Goal: Entertainment & Leisure: Consume media (video, audio)

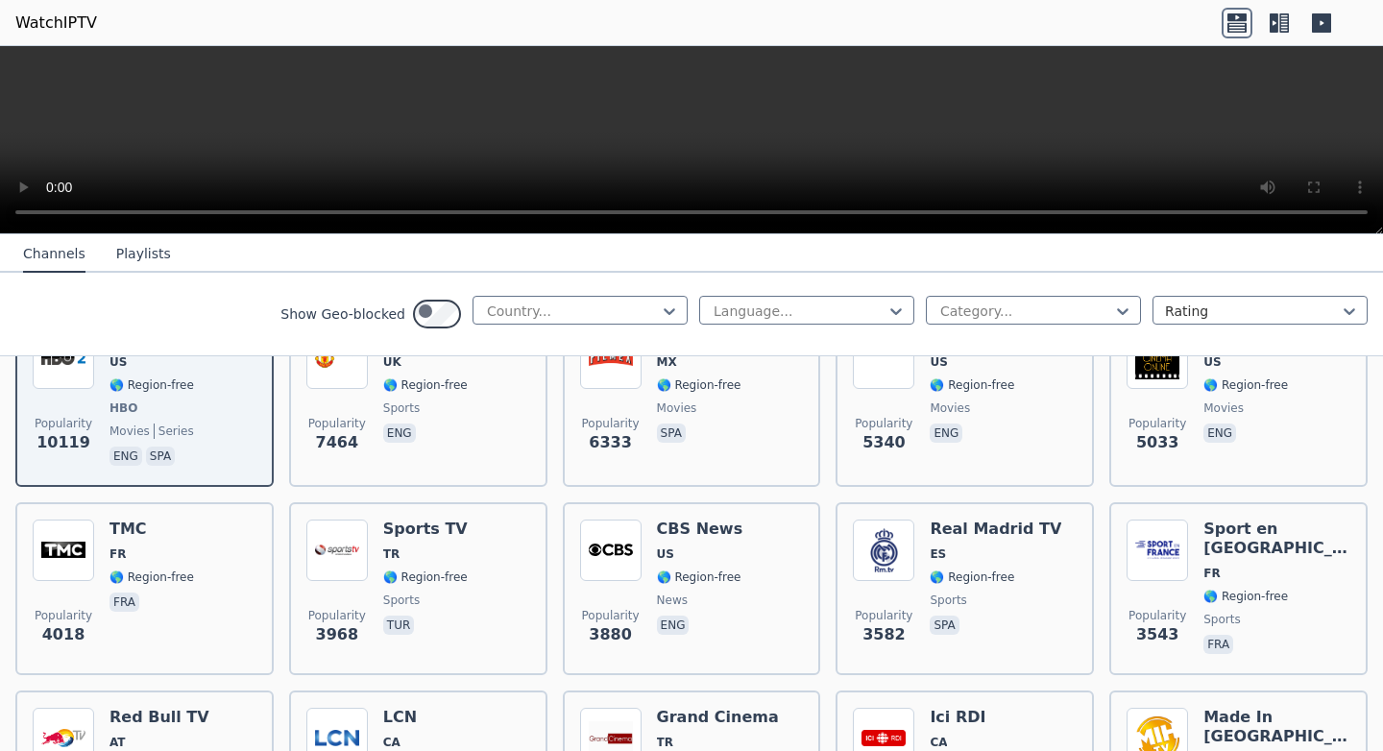
scroll to position [277, 0]
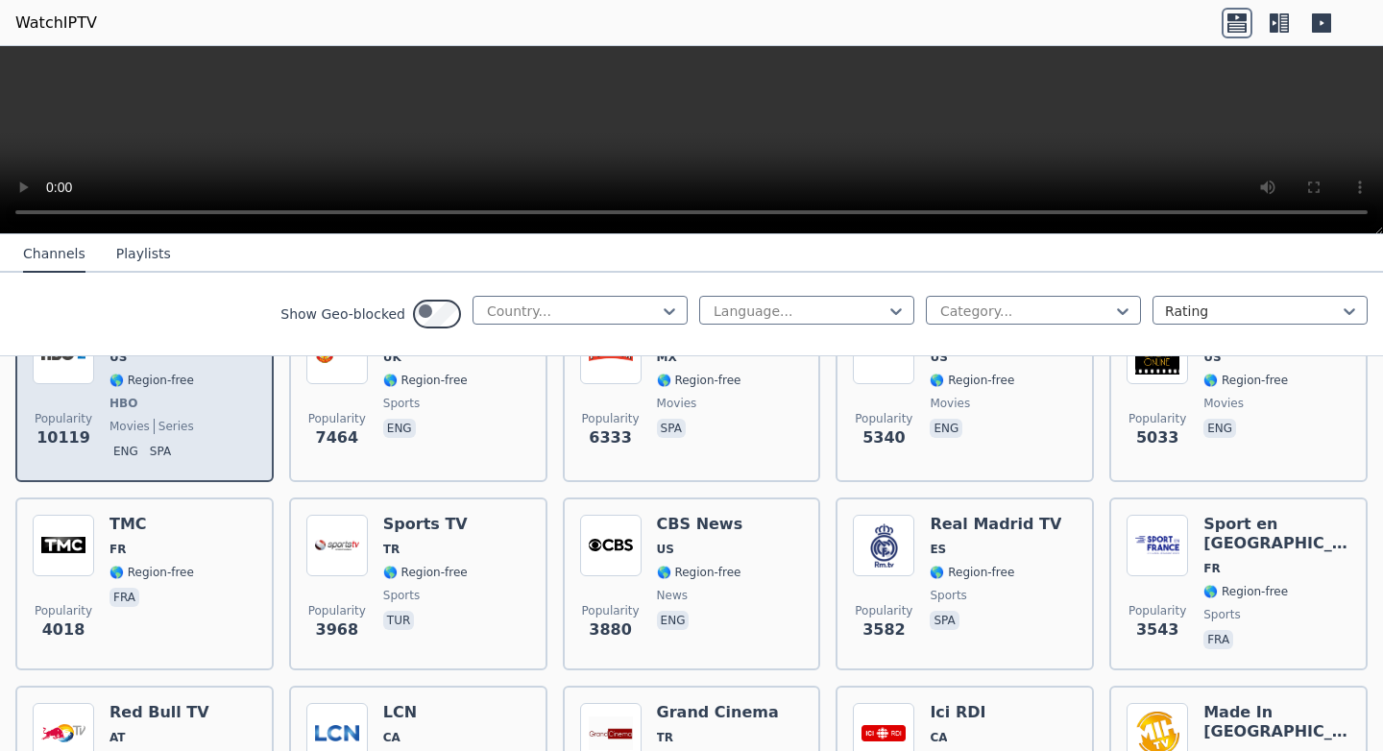
click at [94, 384] on img at bounding box center [63, 353] width 61 height 61
click at [83, 384] on img at bounding box center [63, 353] width 61 height 61
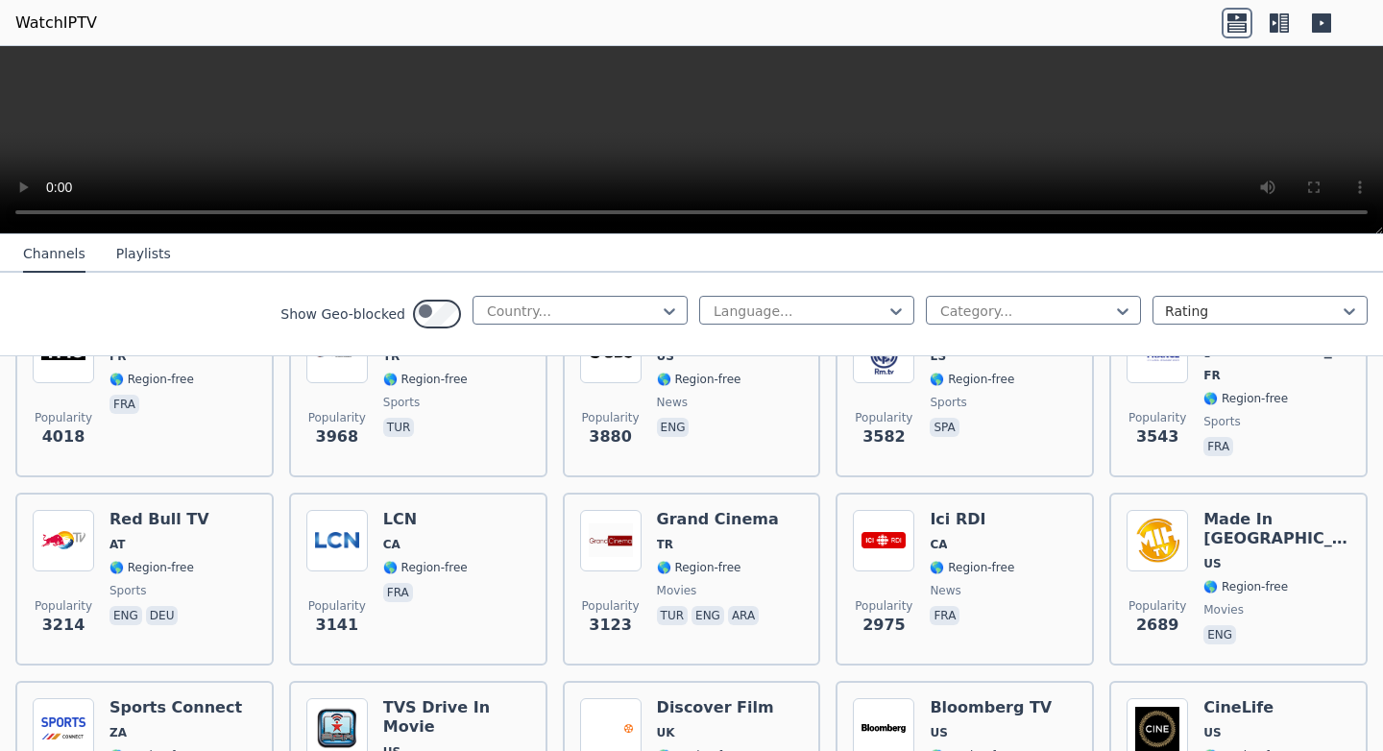
scroll to position [475, 0]
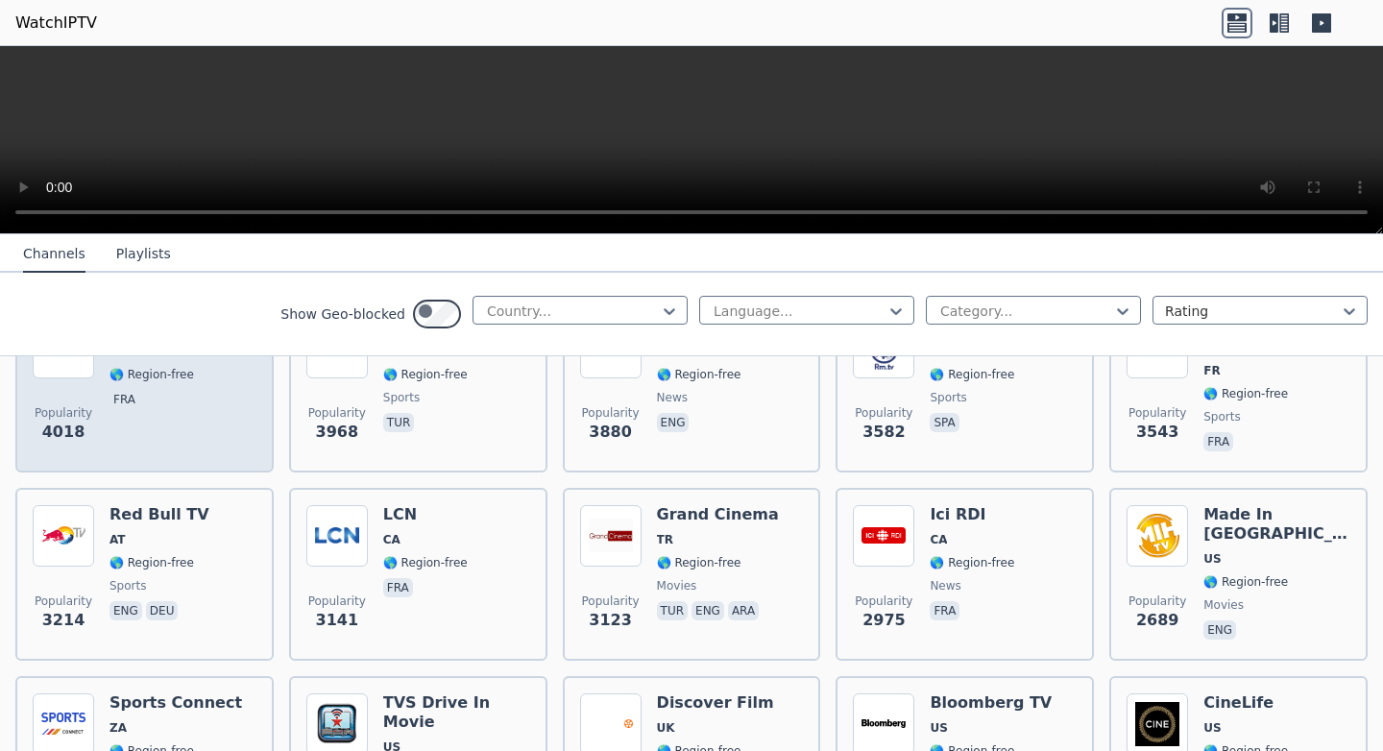
click at [194, 413] on span "fra" at bounding box center [152, 401] width 85 height 23
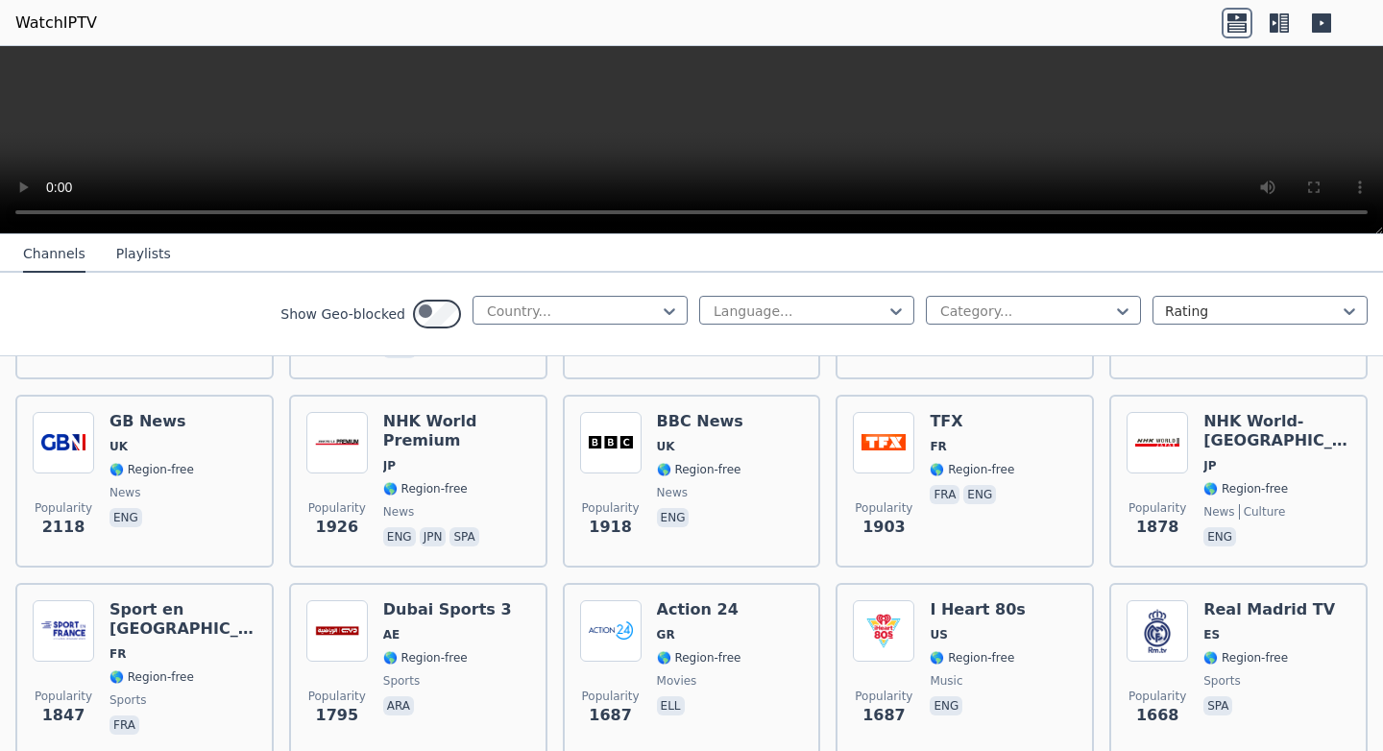
scroll to position [1144, 0]
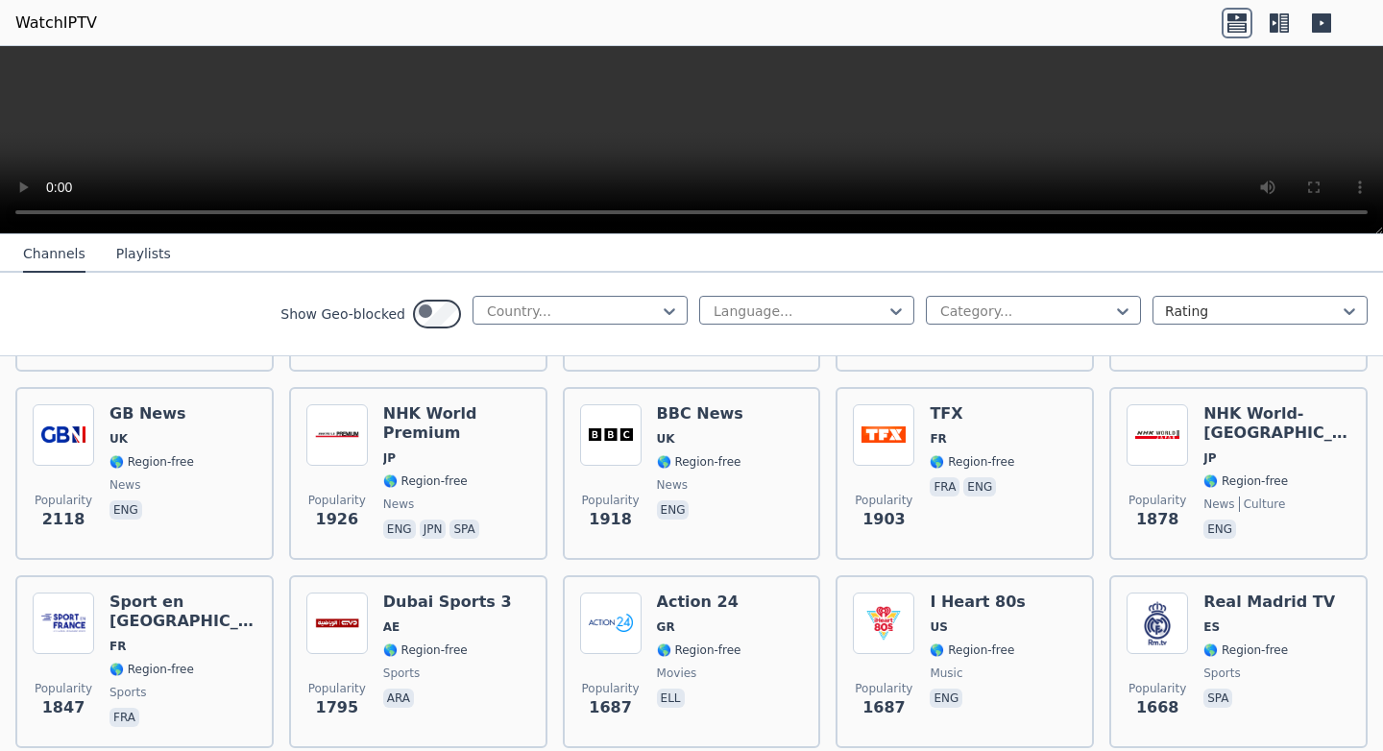
click at [200, 255] on span "BE" at bounding box center [156, 246] width 92 height 15
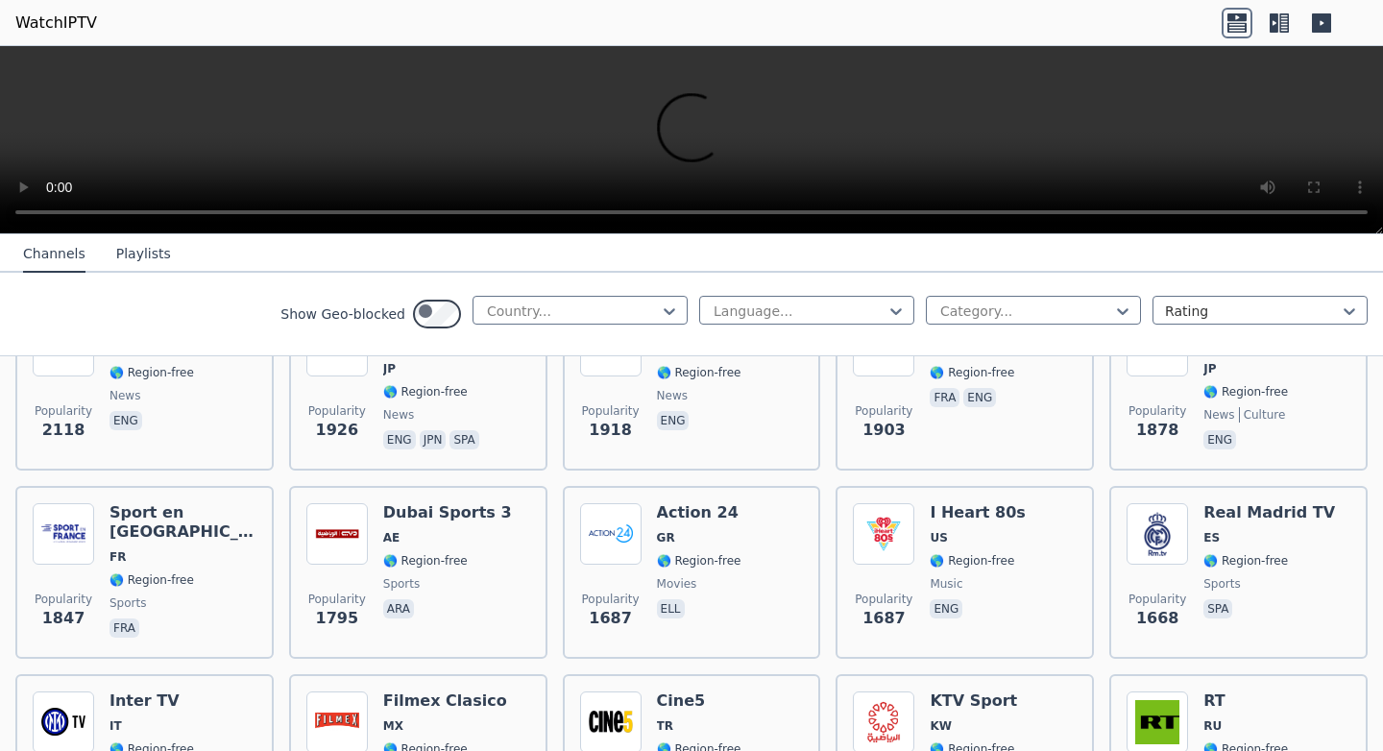
scroll to position [1134, 0]
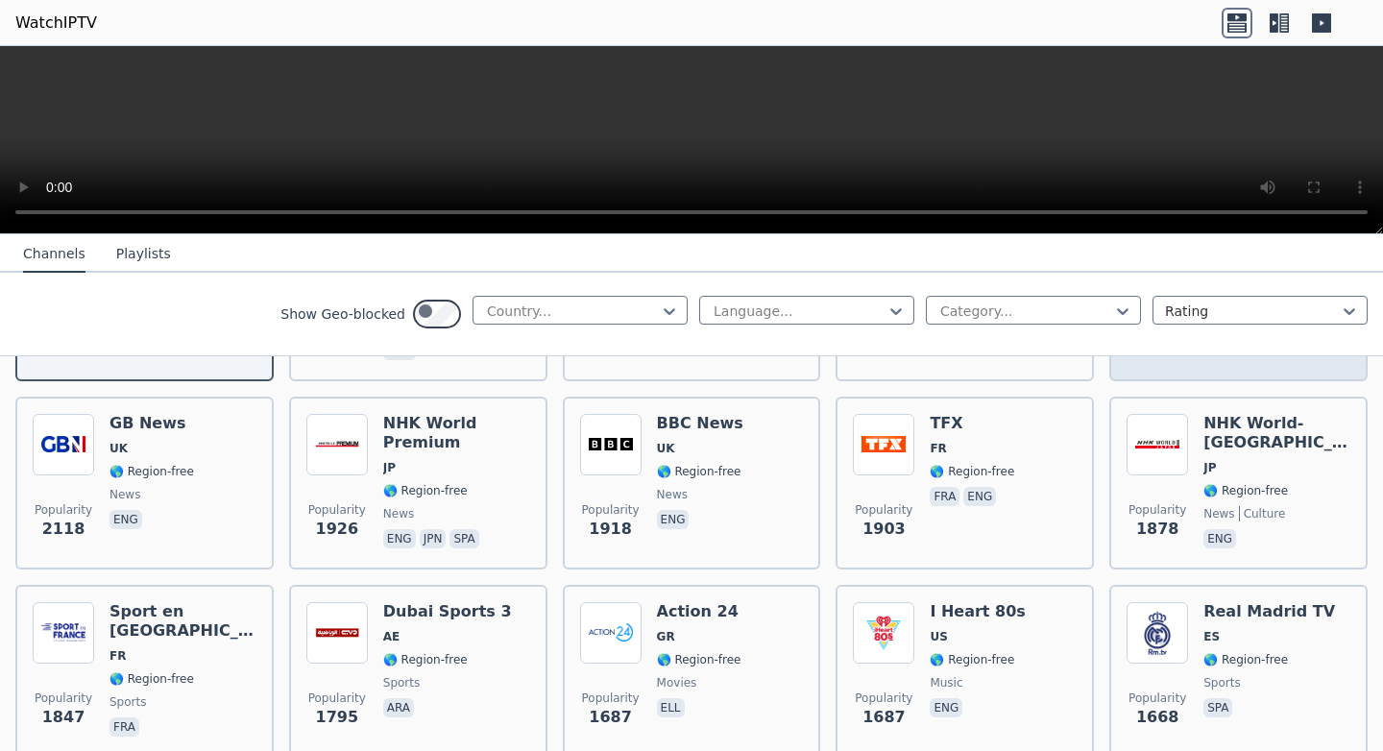
click at [1172, 283] on img at bounding box center [1157, 252] width 61 height 61
click at [485, 321] on div at bounding box center [572, 311] width 175 height 19
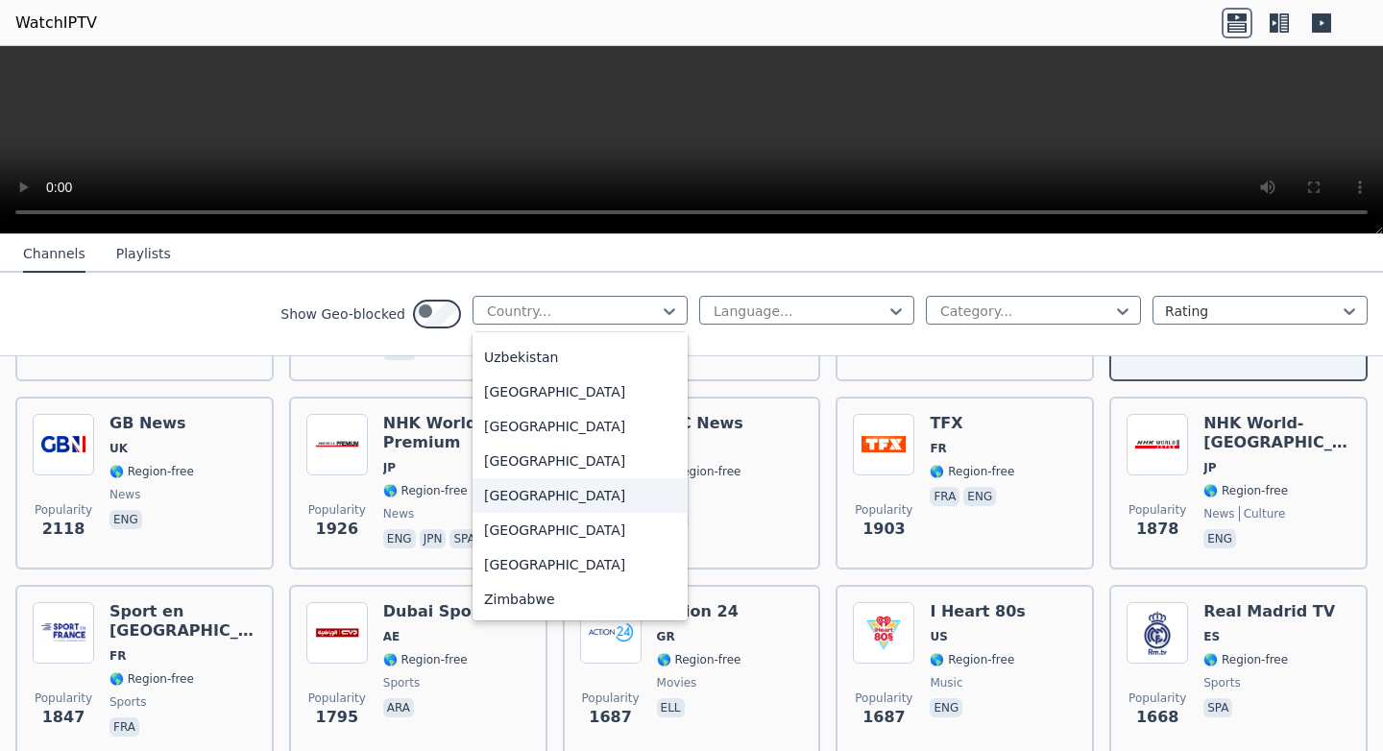
scroll to position [7655, 0]
click at [473, 271] on div "[GEOGRAPHIC_DATA]" at bounding box center [580, 253] width 215 height 35
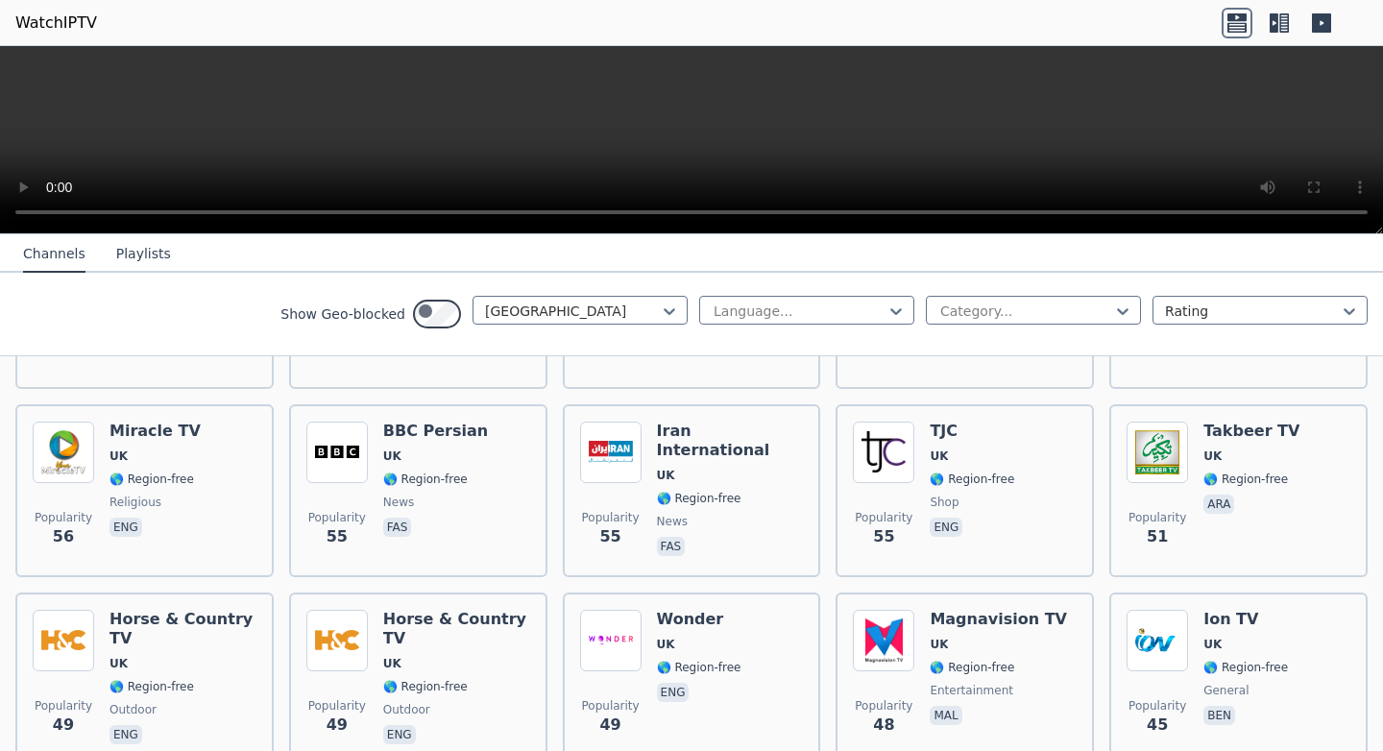
scroll to position [1524, 0]
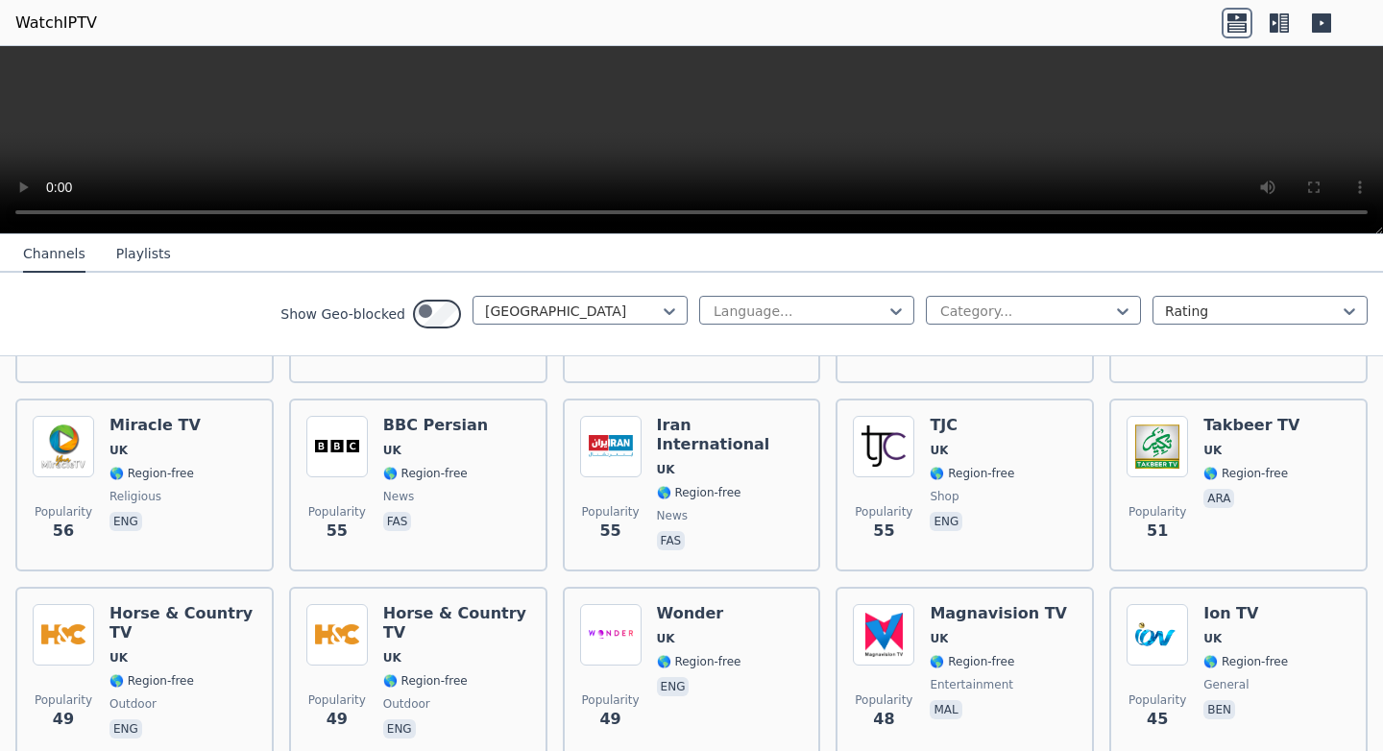
click at [1010, 59] on h6 "Alb UK TV" at bounding box center [972, 48] width 85 height 19
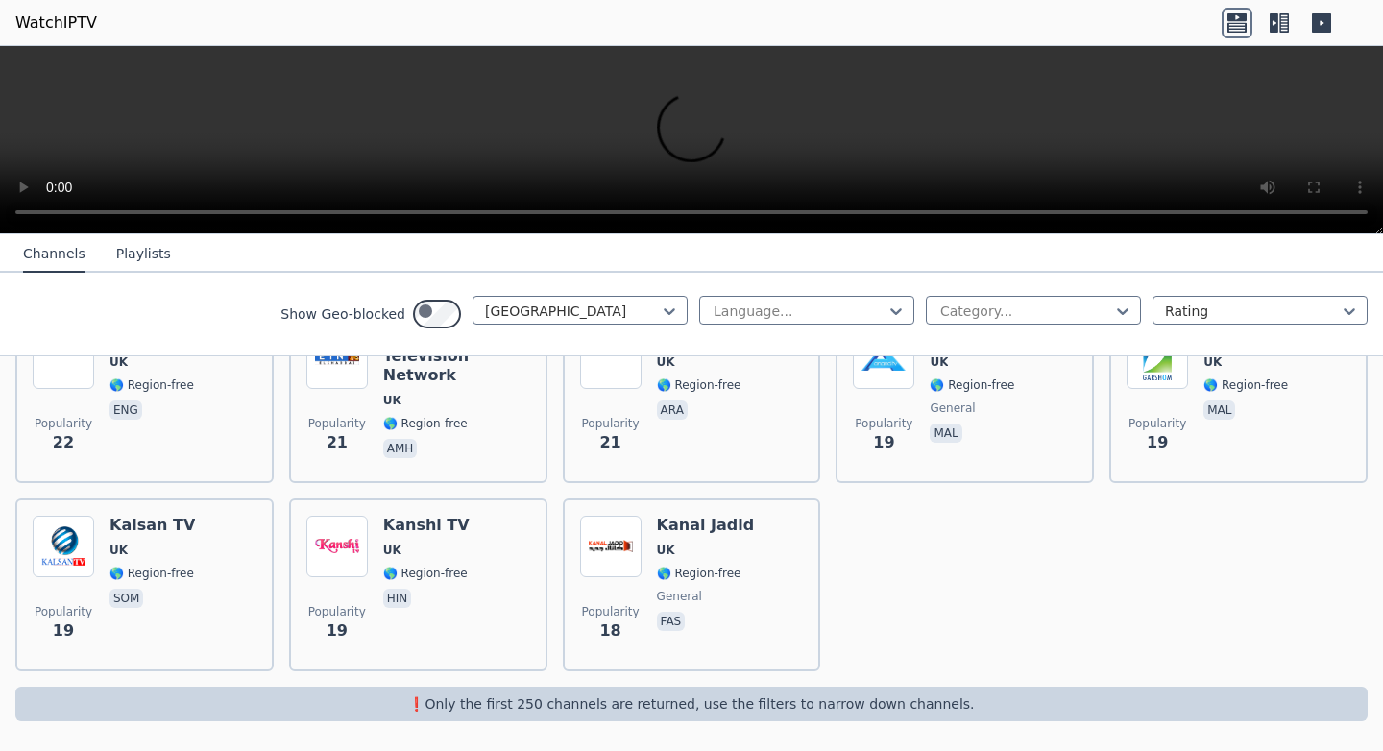
scroll to position [3403, 0]
